Goal: Check status: Check status

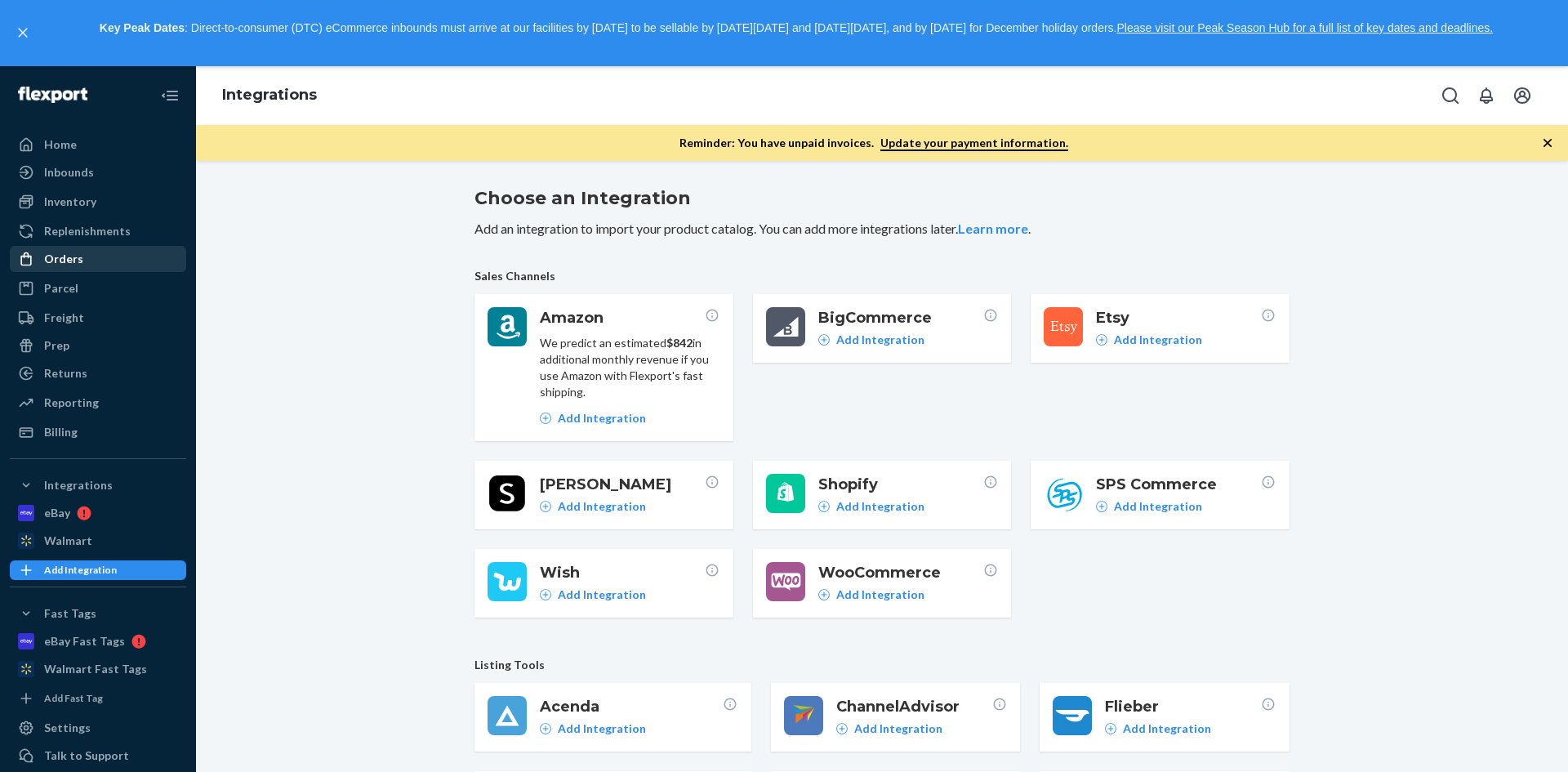
click at [88, 259] on div "Orders" at bounding box center [97, 259] width 173 height 23
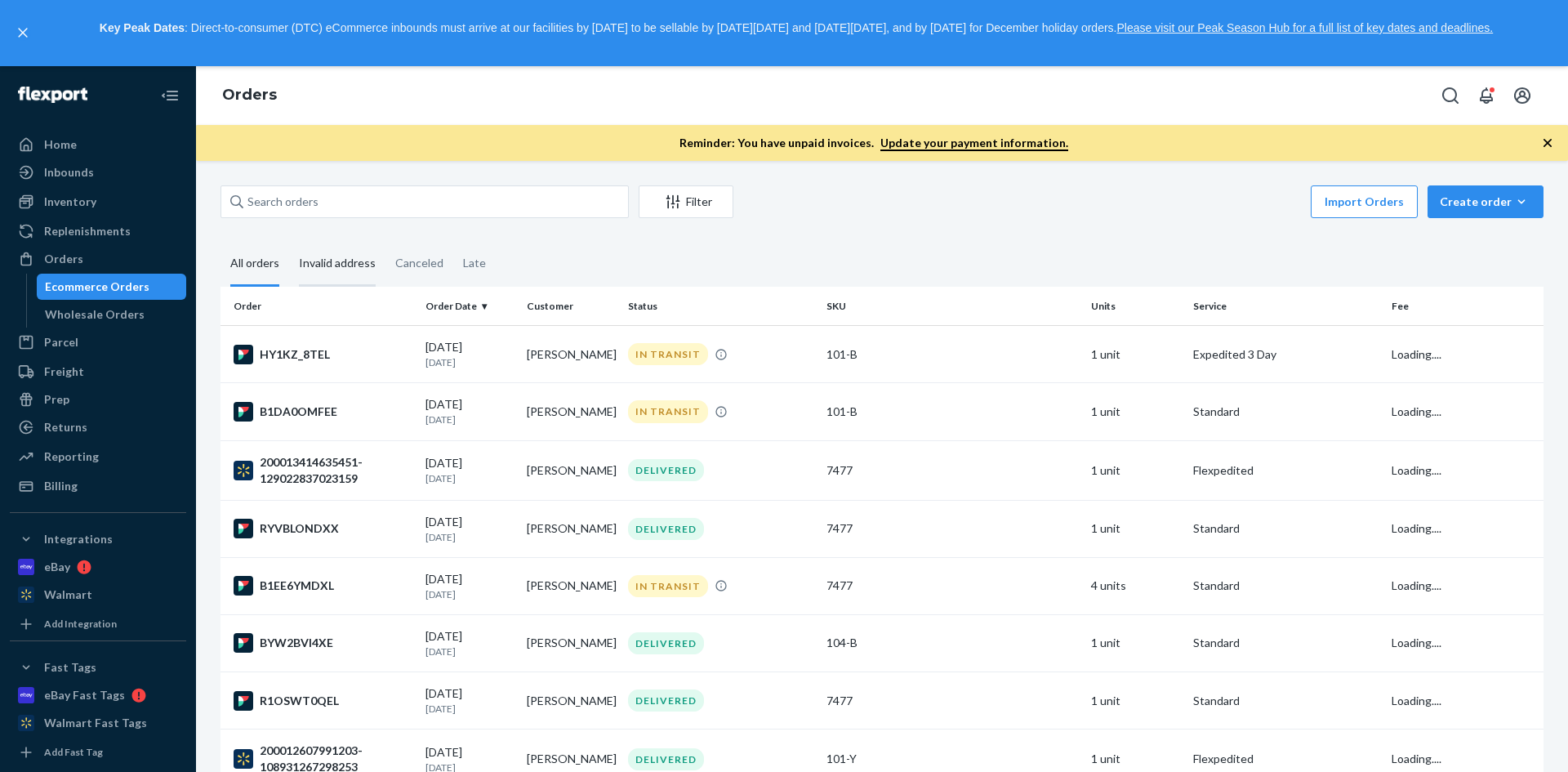
click at [334, 261] on div "Invalid address" at bounding box center [337, 264] width 77 height 45
click at [289, 242] on input "Invalid address" at bounding box center [289, 242] width 0 height 0
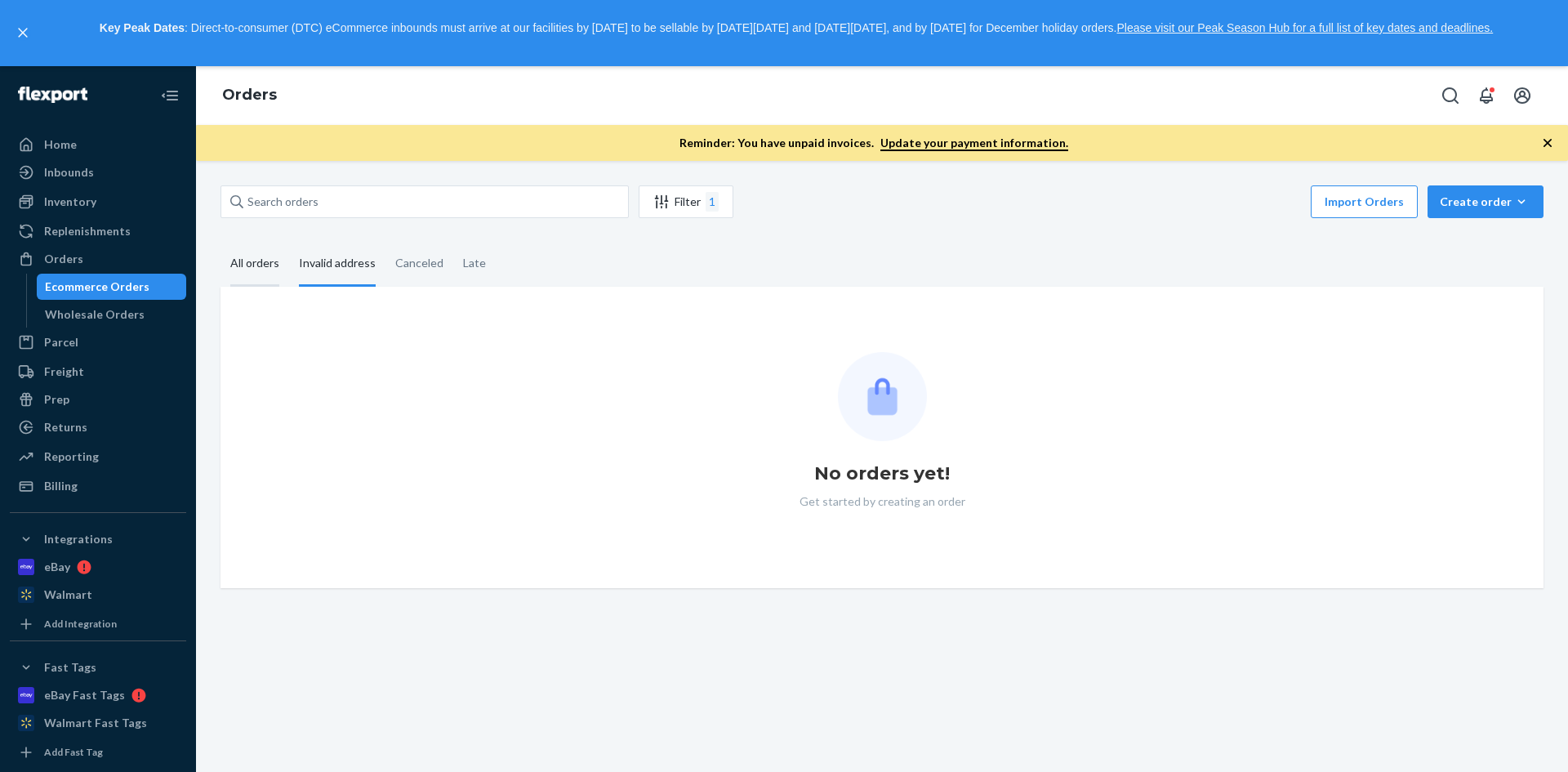
click at [236, 257] on div "All orders" at bounding box center [254, 264] width 49 height 45
click at [221, 242] on input "All orders" at bounding box center [221, 242] width 0 height 0
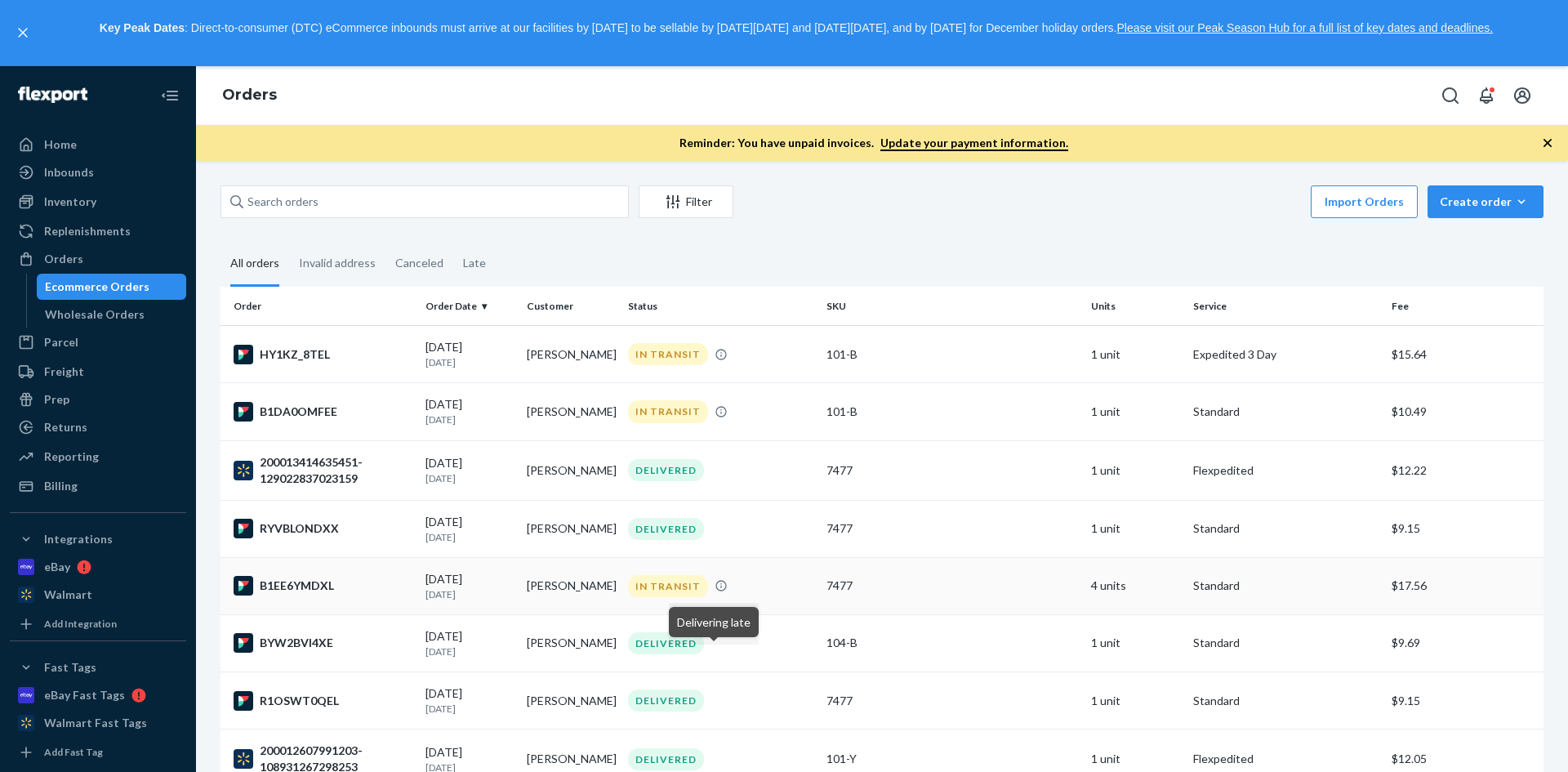
click at [715, 587] on icon at bounding box center [721, 585] width 13 height 13
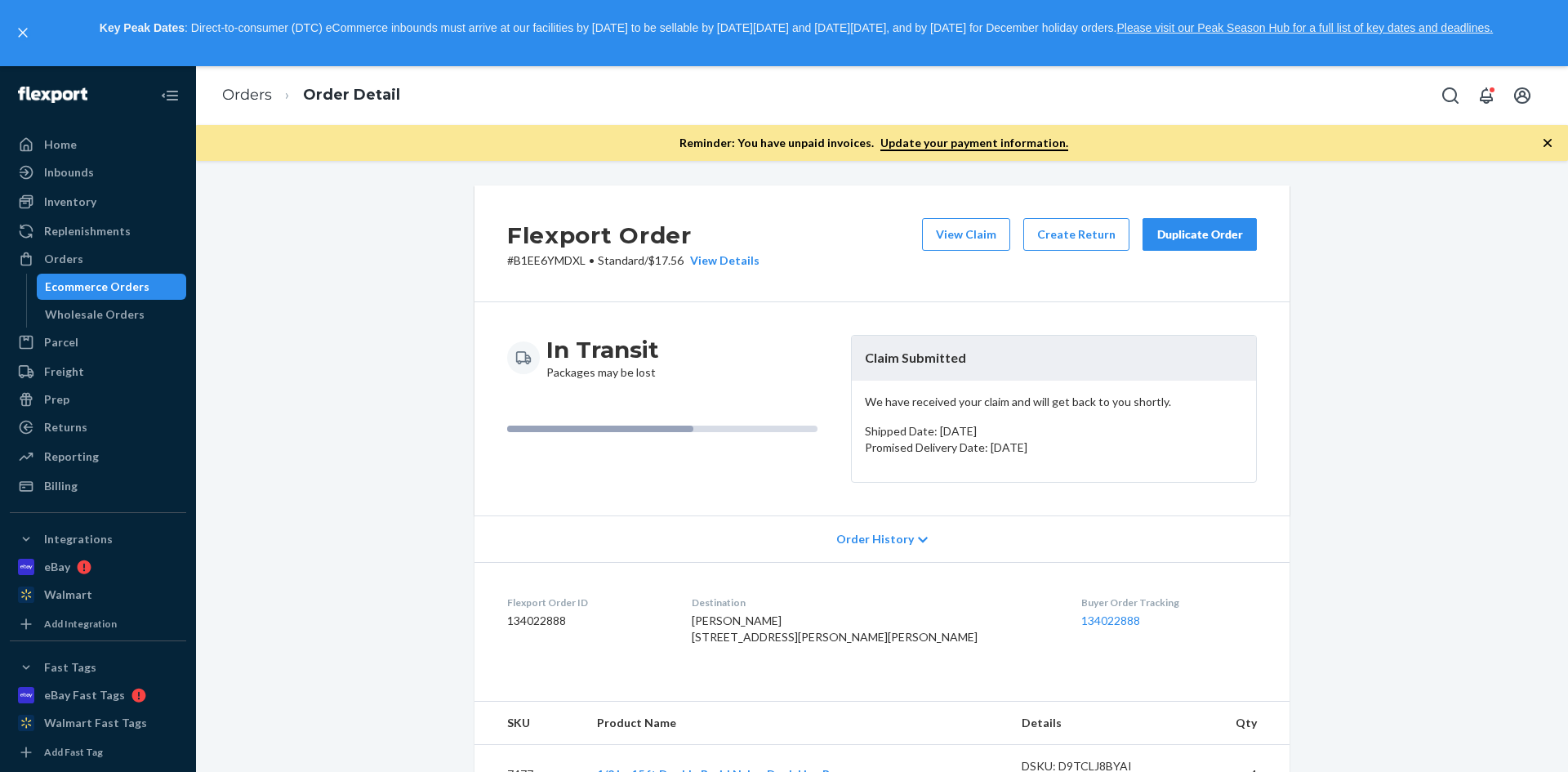
drag, startPoint x: 913, startPoint y: 536, endPoint x: 950, endPoint y: 533, distance: 37.1
click at [918, 536] on icon at bounding box center [923, 539] width 10 height 11
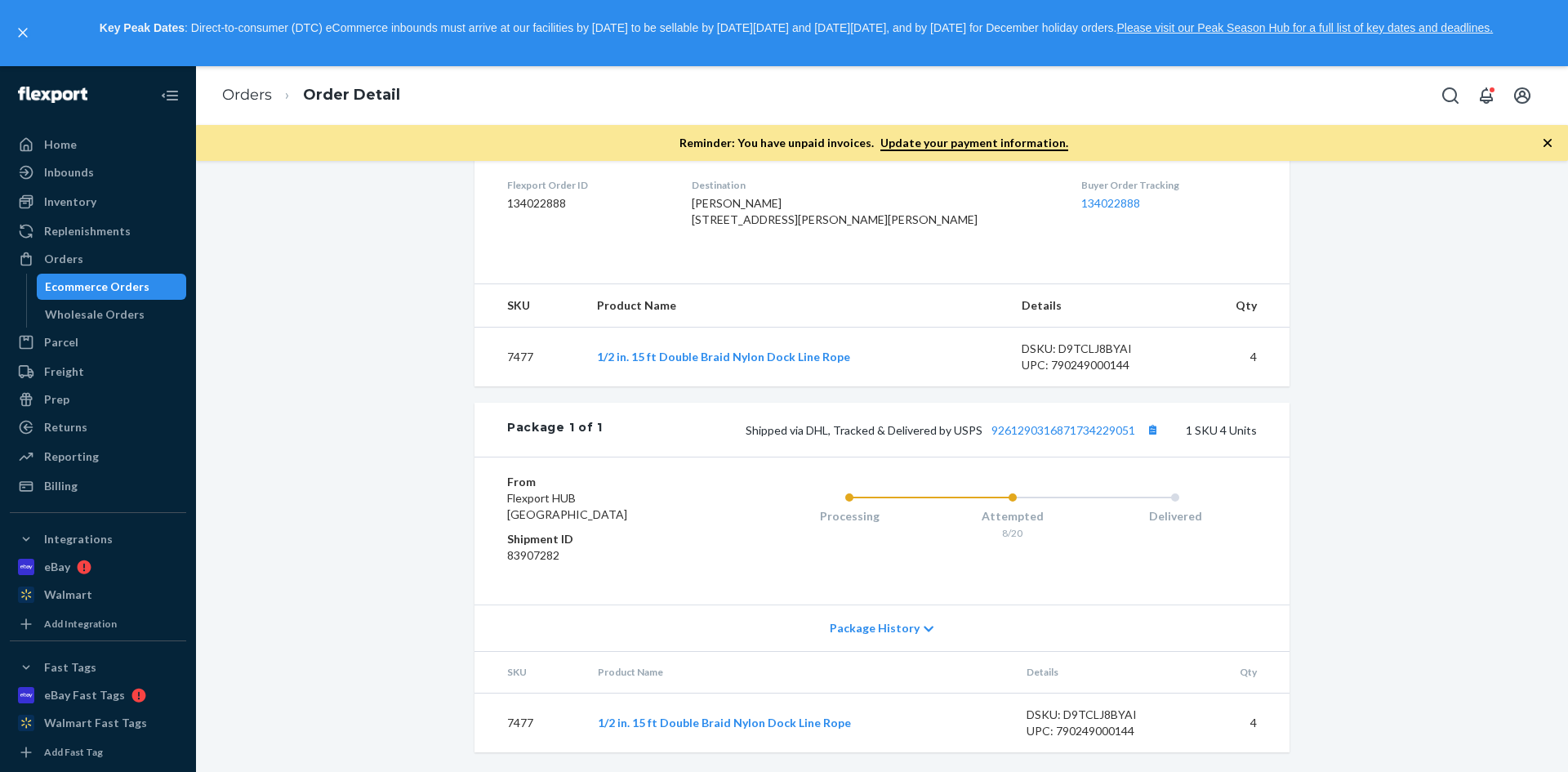
scroll to position [883, 0]
click at [926, 623] on div "Package History" at bounding box center [882, 627] width 815 height 46
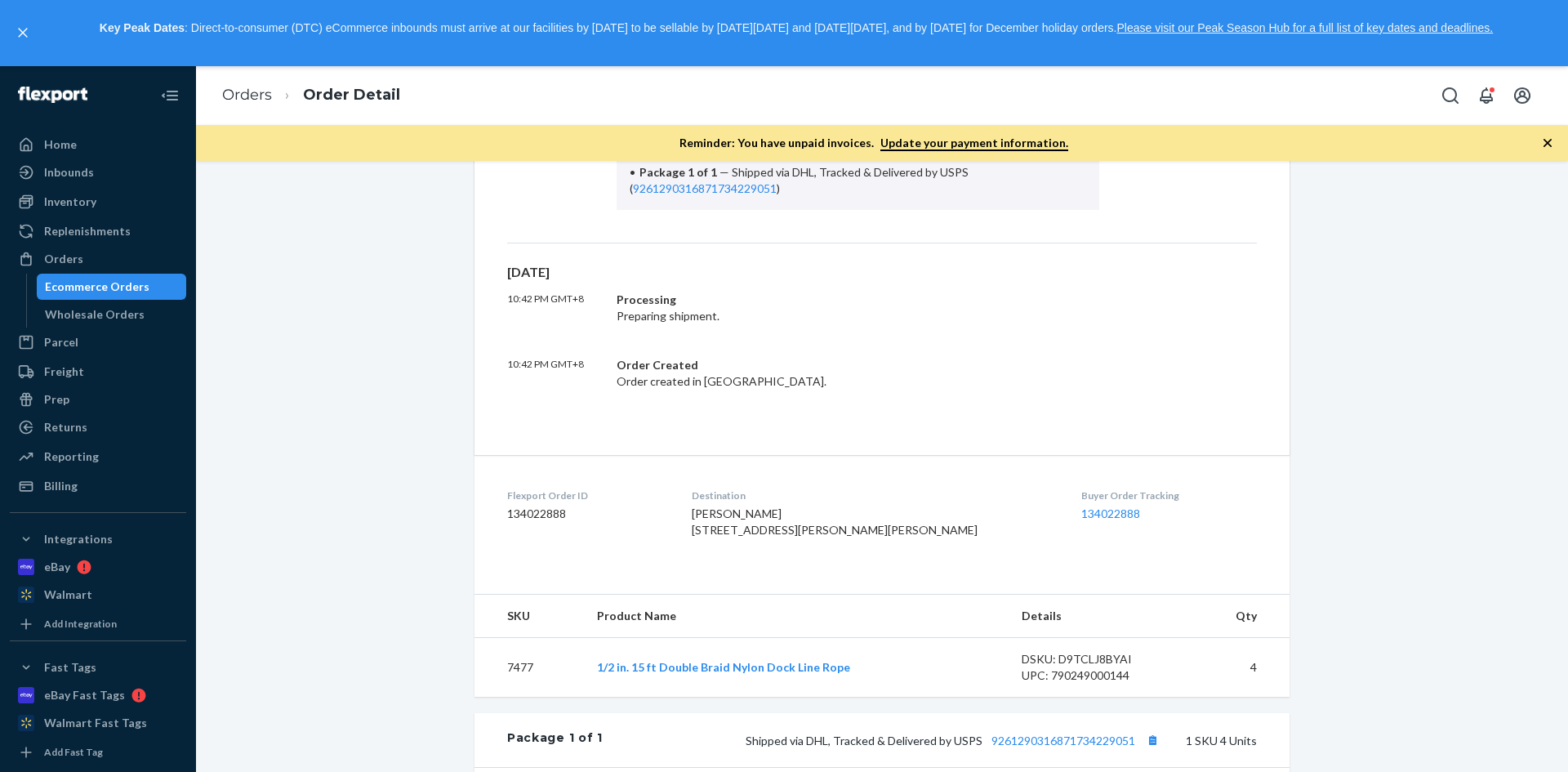
scroll to position [512, 0]
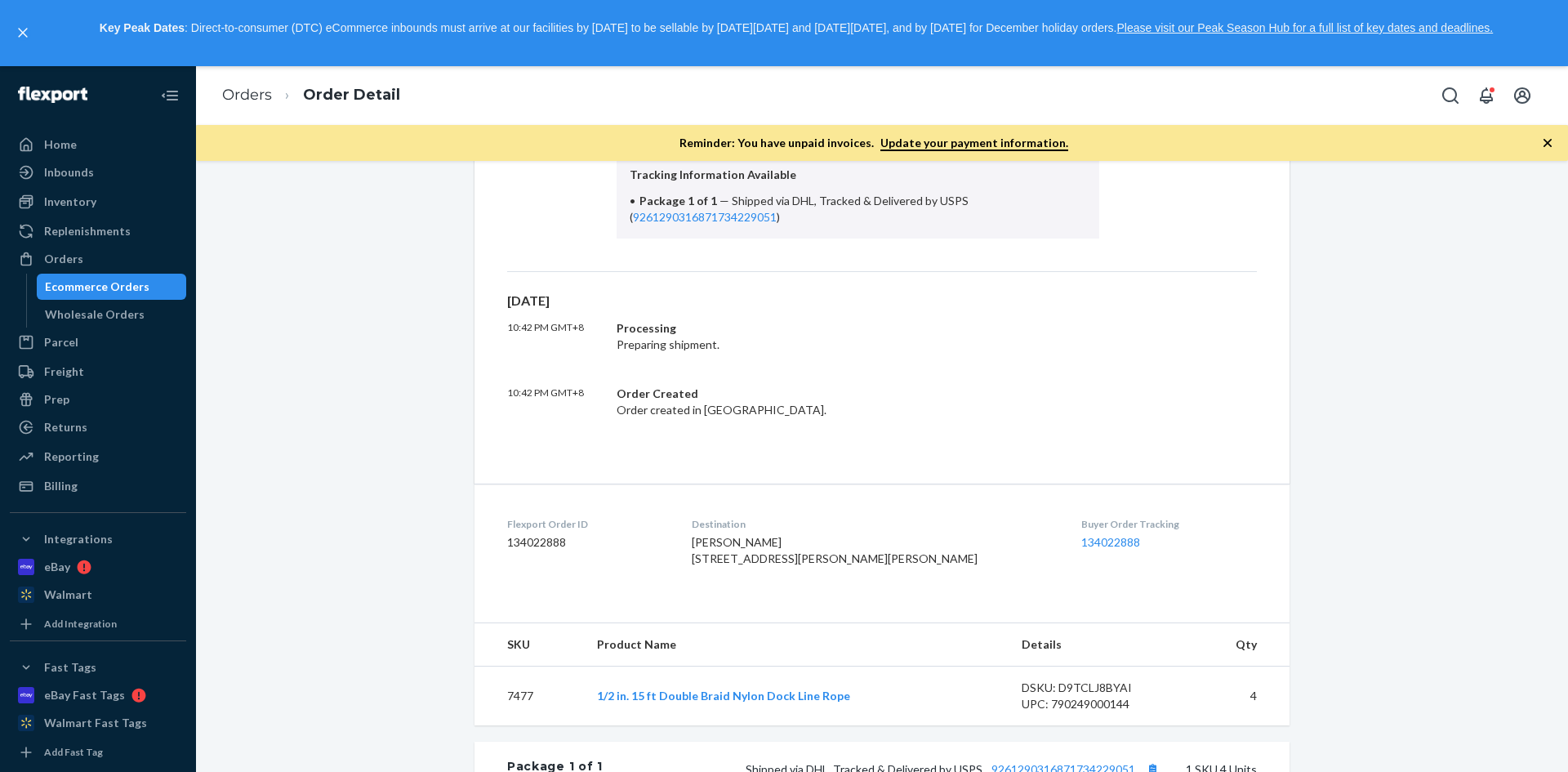
drag, startPoint x: 91, startPoint y: 260, endPoint x: 408, endPoint y: 322, distance: 323.0
click at [91, 260] on div "Orders" at bounding box center [97, 259] width 173 height 23
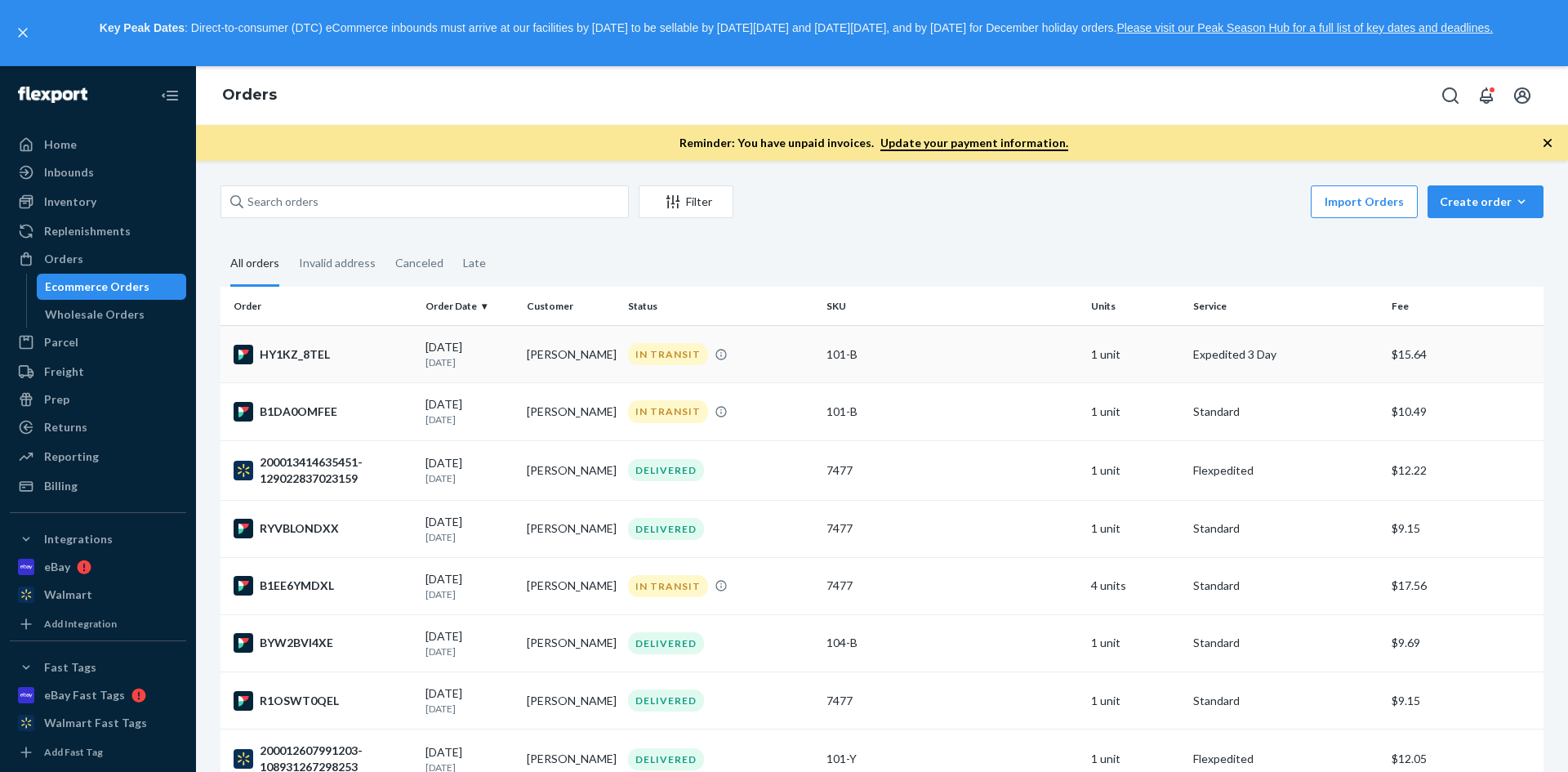
click at [277, 356] on div "HY1KZ_8TEL" at bounding box center [323, 354] width 179 height 19
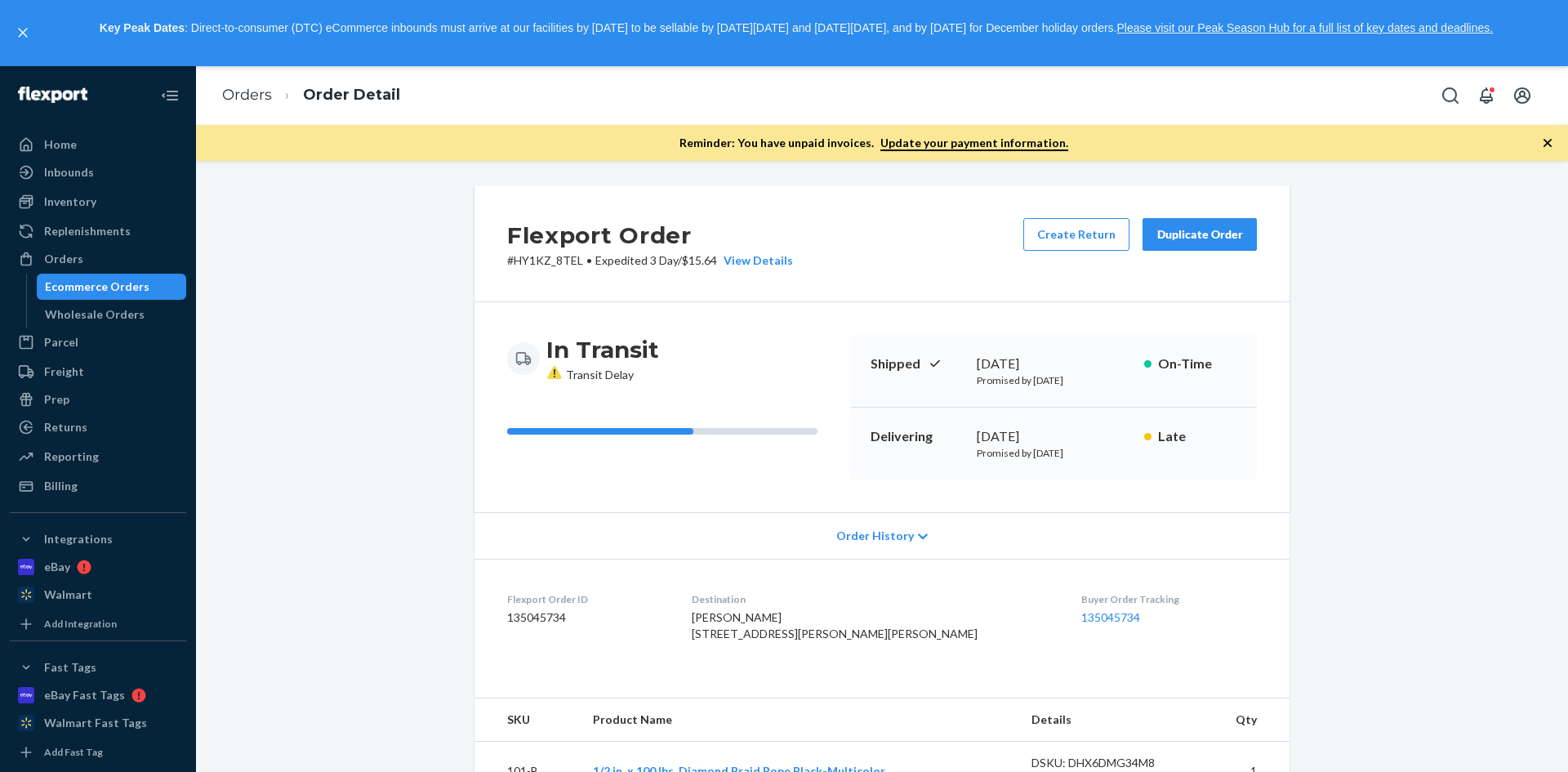
click at [918, 531] on icon at bounding box center [923, 537] width 10 height 11
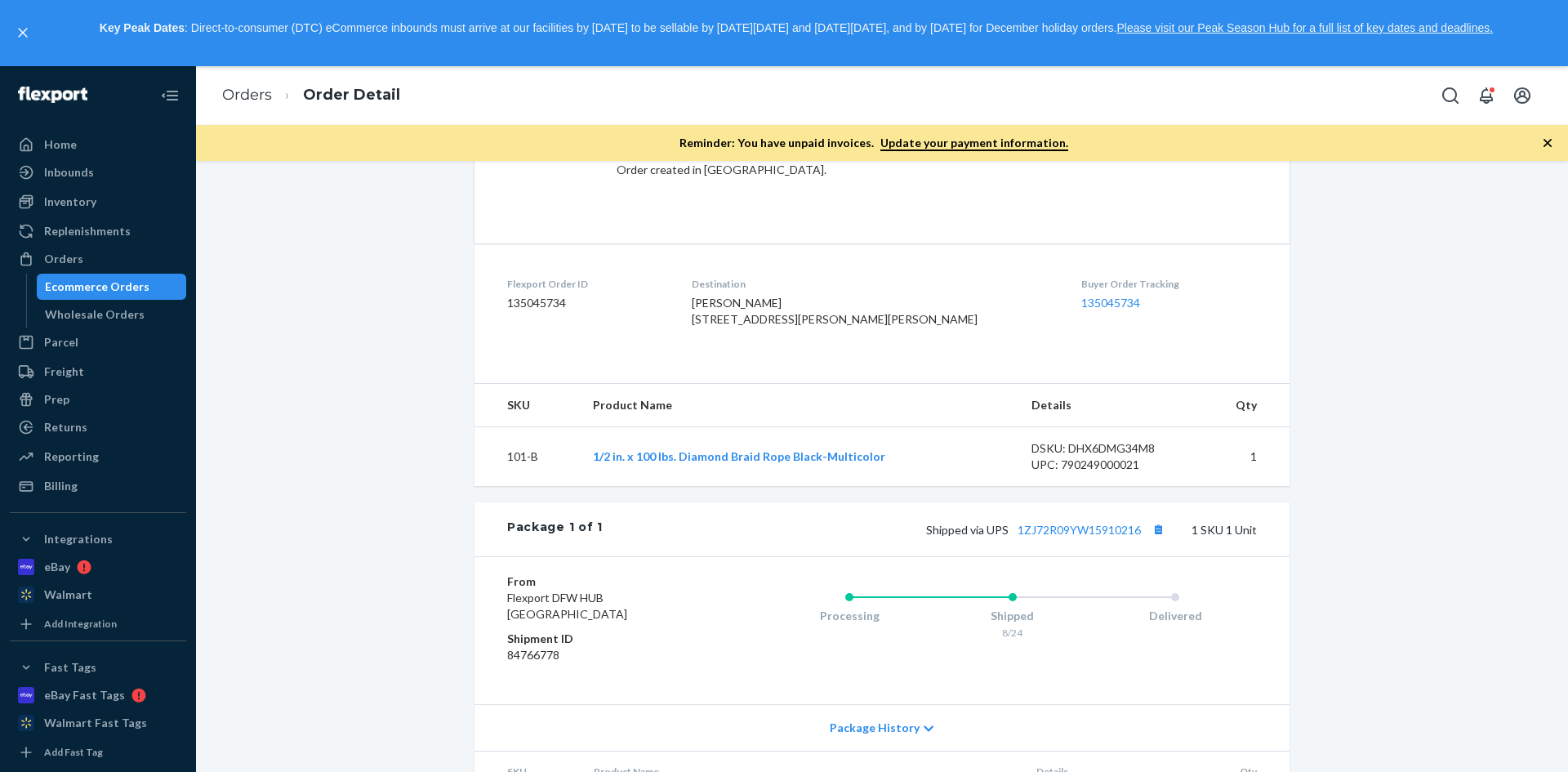
scroll to position [816, 0]
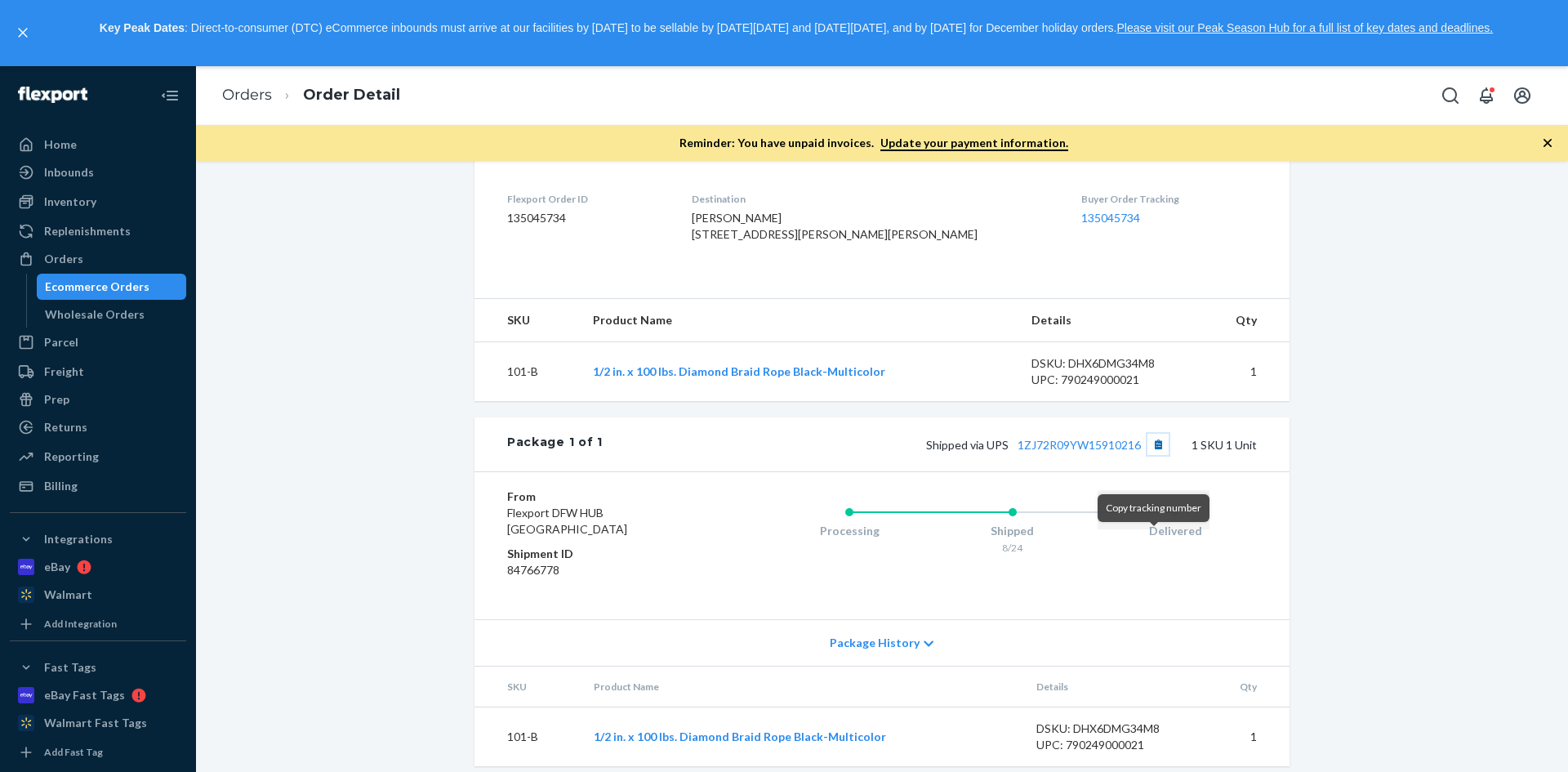
click at [1151, 455] on button "Copy tracking number" at bounding box center [1158, 444] width 21 height 21
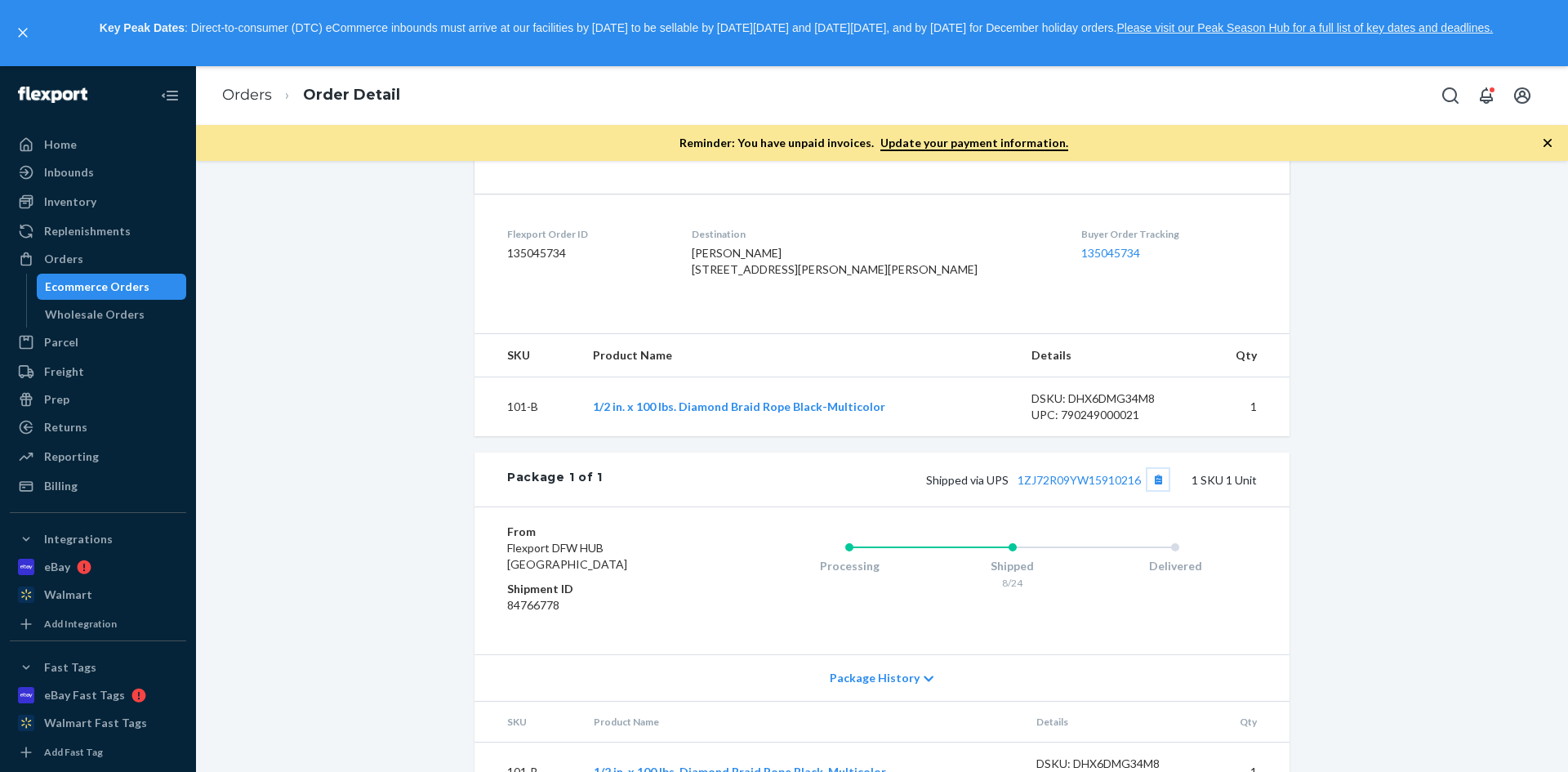
scroll to position [863, 0]
